Goal: Transaction & Acquisition: Purchase product/service

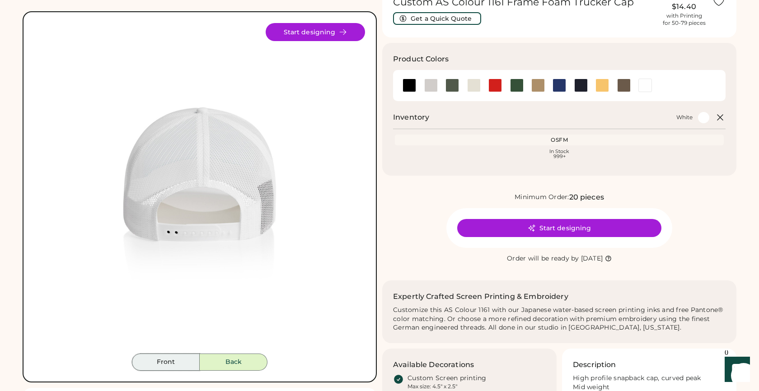
click at [178, 363] on button "Front" at bounding box center [166, 362] width 68 height 17
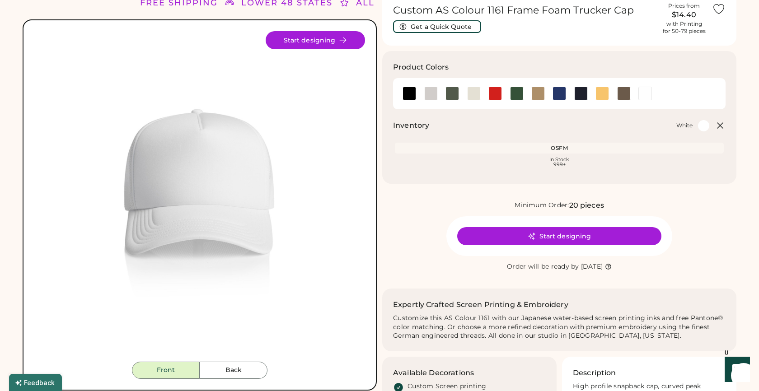
scroll to position [42, 0]
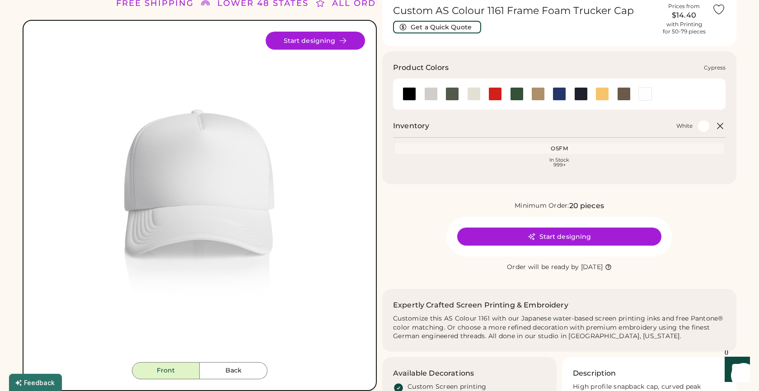
click at [452, 93] on div at bounding box center [452, 94] width 14 height 14
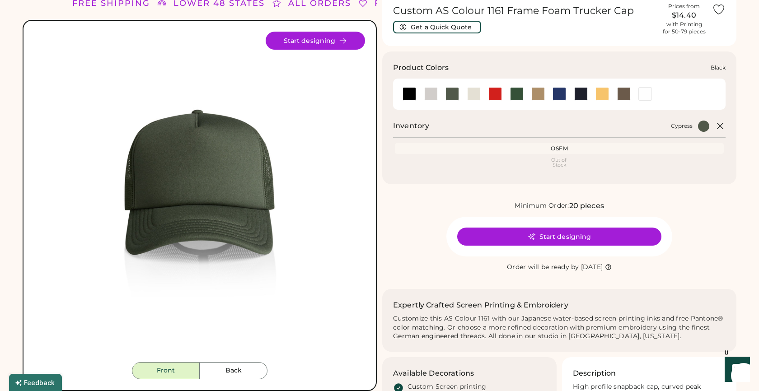
click at [409, 93] on div at bounding box center [409, 94] width 14 height 14
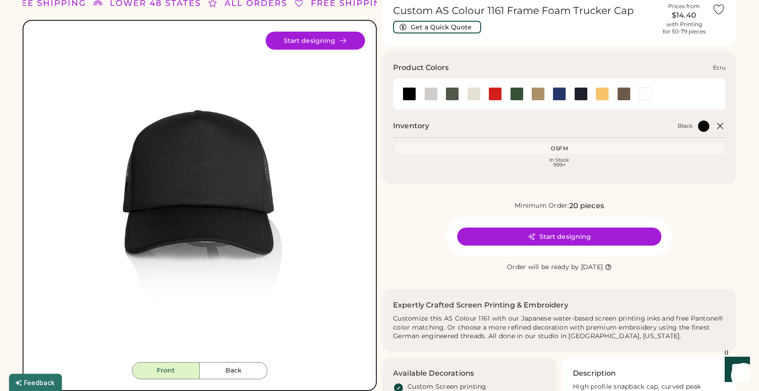
click at [472, 93] on div at bounding box center [474, 94] width 14 height 14
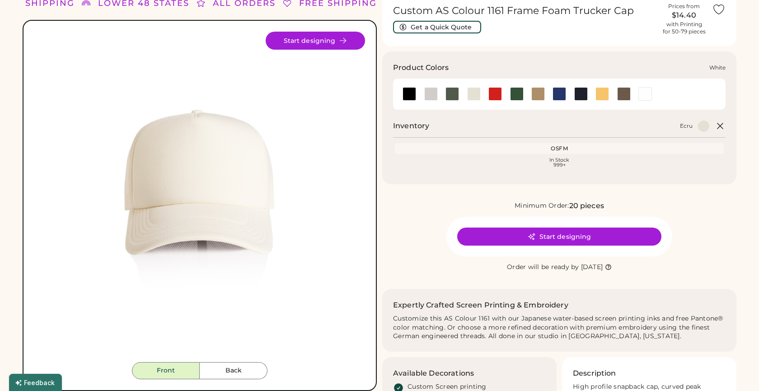
click at [647, 93] on div at bounding box center [645, 94] width 14 height 14
